Goal: Information Seeking & Learning: Learn about a topic

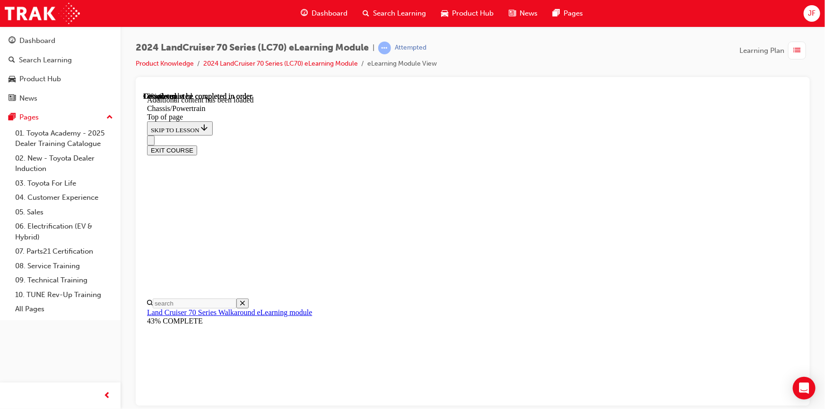
scroll to position [373, 0]
drag, startPoint x: 407, startPoint y: 153, endPoint x: 534, endPoint y: 164, distance: 127.2
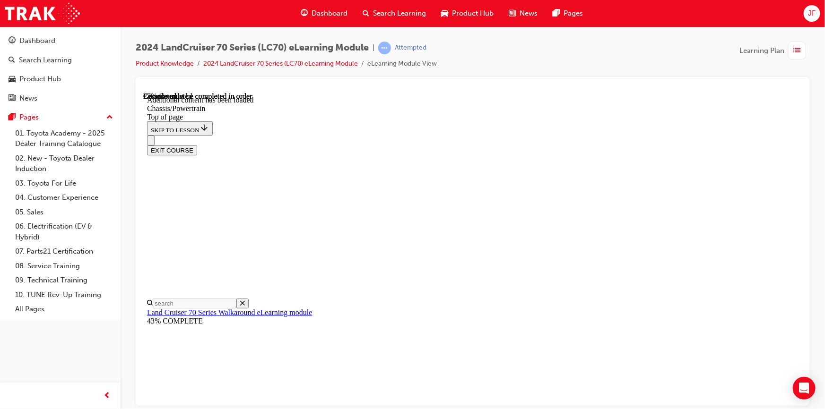
scroll to position [832, 0]
